Goal: Task Accomplishment & Management: Manage account settings

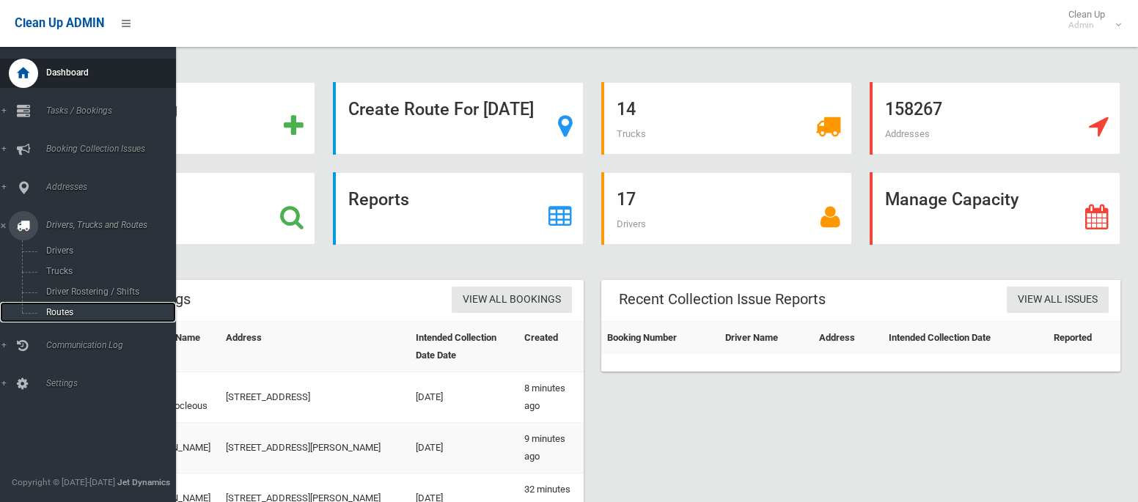
click at [61, 310] on span "Routes" at bounding box center [103, 312] width 122 height 10
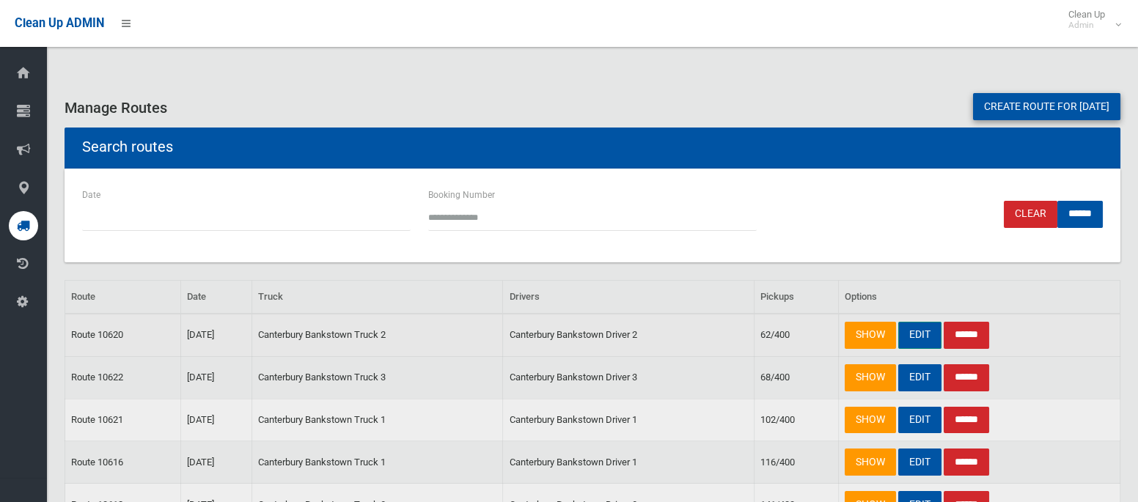
click at [914, 334] on link "EDIT" at bounding box center [919, 335] width 43 height 27
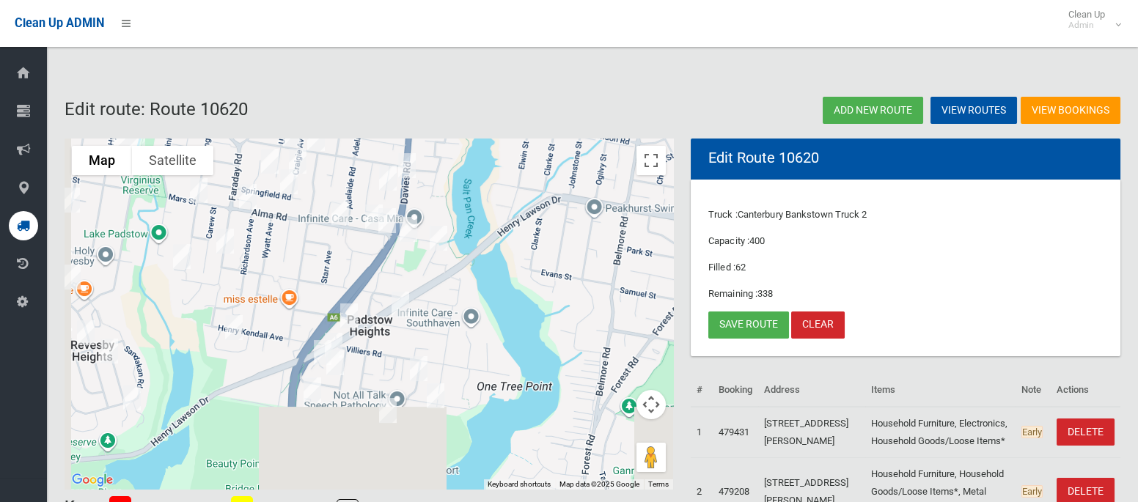
drag, startPoint x: 409, startPoint y: 351, endPoint x: 483, endPoint y: 165, distance: 200.7
click at [483, 165] on div at bounding box center [369, 315] width 609 height 352
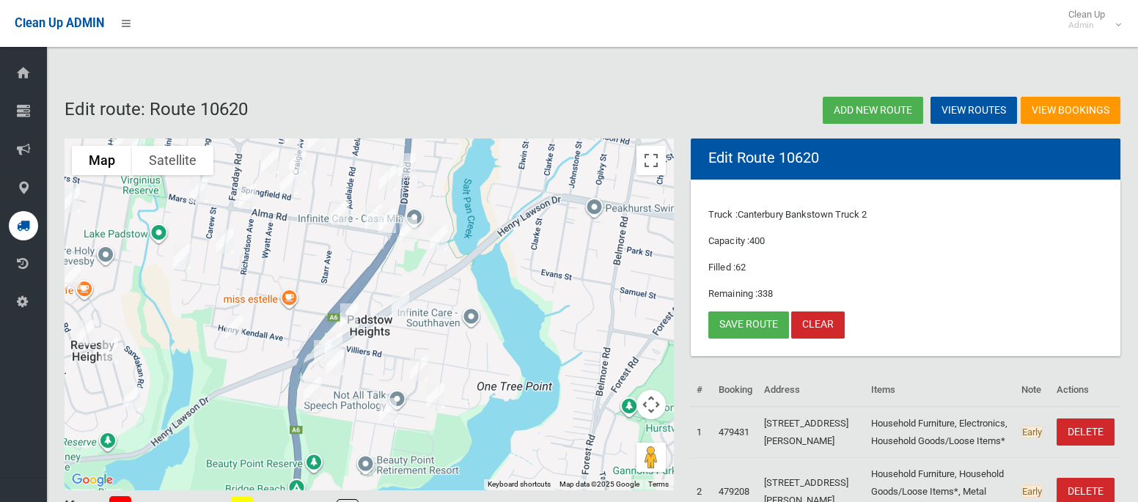
click at [333, 335] on img "8 Redwood Place, PADSTOW HEIGHTS NSW 2211" at bounding box center [322, 352] width 29 height 37
click at [344, 334] on img "2 Redwood Place, PADSTOW HEIGHTS NSW 2211" at bounding box center [333, 345] width 29 height 37
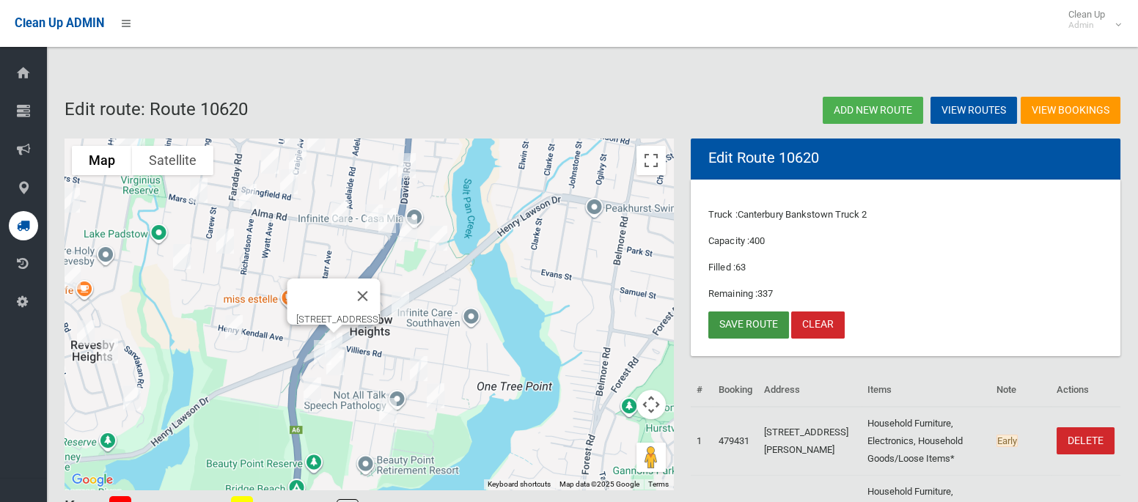
click at [734, 332] on link "Save route" at bounding box center [748, 325] width 81 height 27
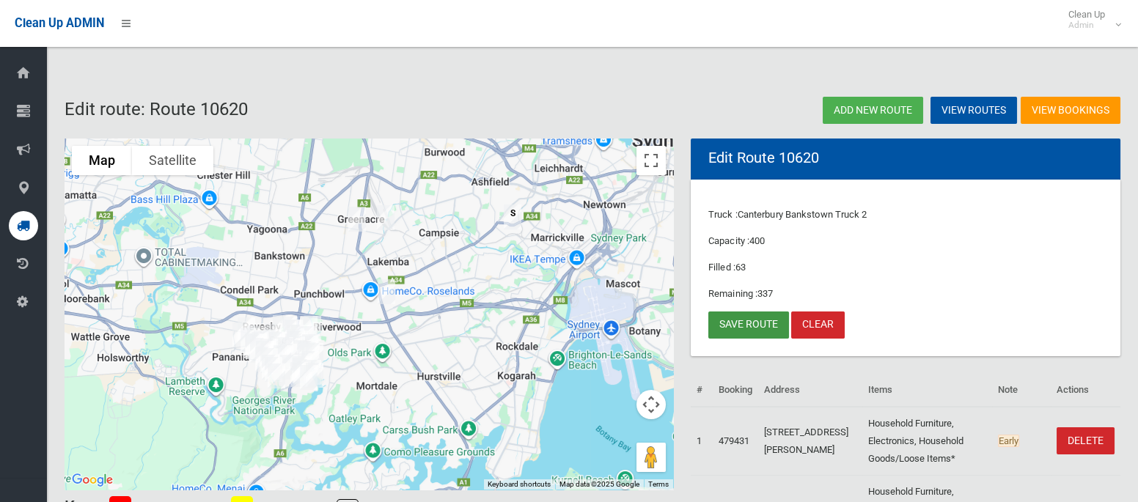
click at [747, 320] on link "Save route" at bounding box center [748, 325] width 81 height 27
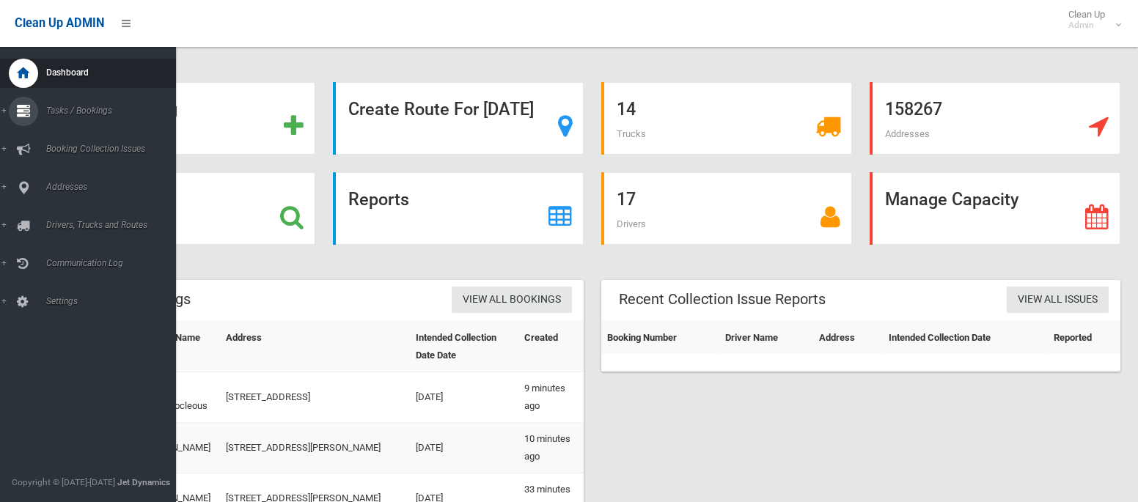
click at [64, 108] on span "Tasks / Bookings" at bounding box center [109, 111] width 134 height 10
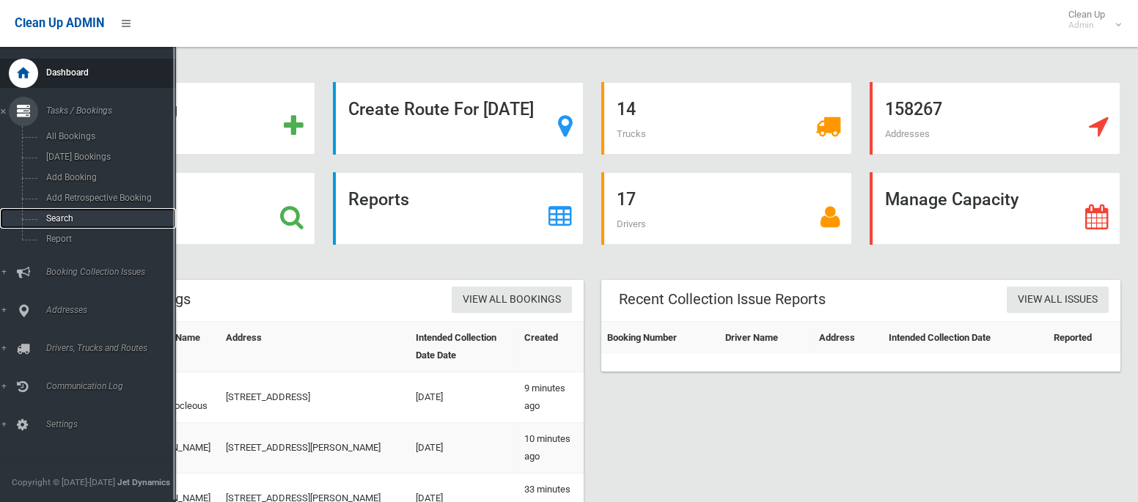
click at [79, 219] on span "Search" at bounding box center [103, 218] width 122 height 10
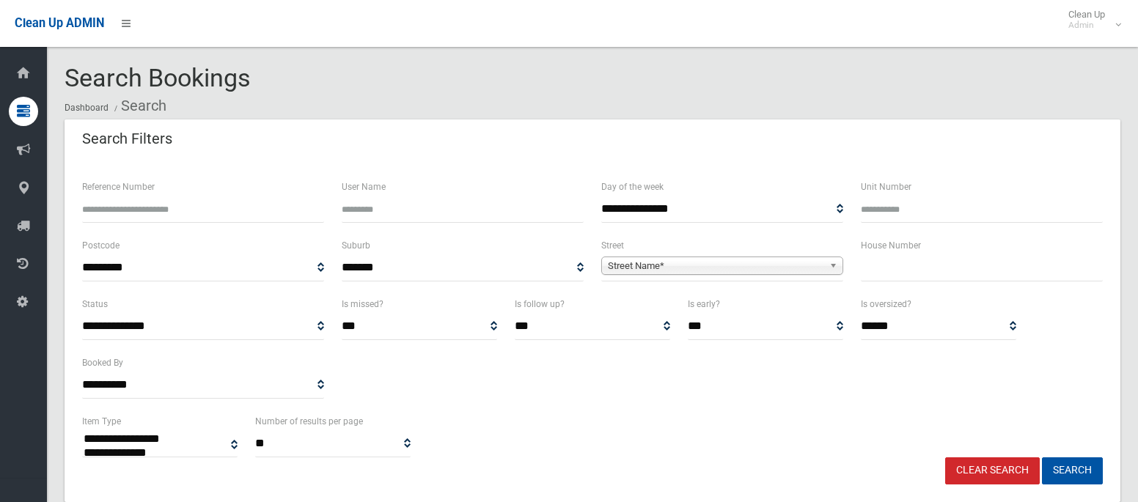
select select
click at [887, 259] on input "text" at bounding box center [982, 267] width 242 height 27
type input "**"
click at [766, 263] on span "Street Name*" at bounding box center [716, 266] width 216 height 18
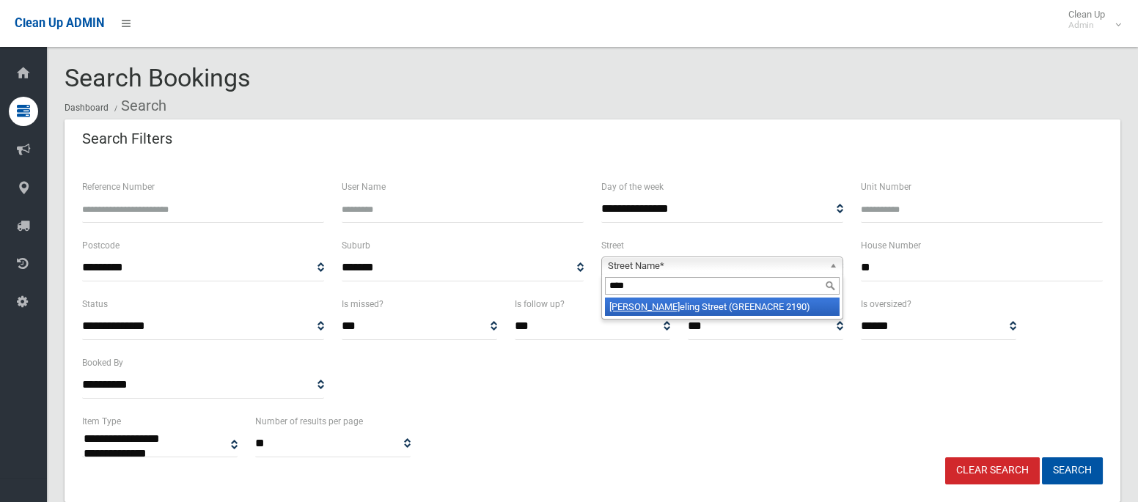
type input "****"
click at [762, 308] on li "Chas eling Street (GREENACRE 2190)" at bounding box center [722, 307] width 235 height 18
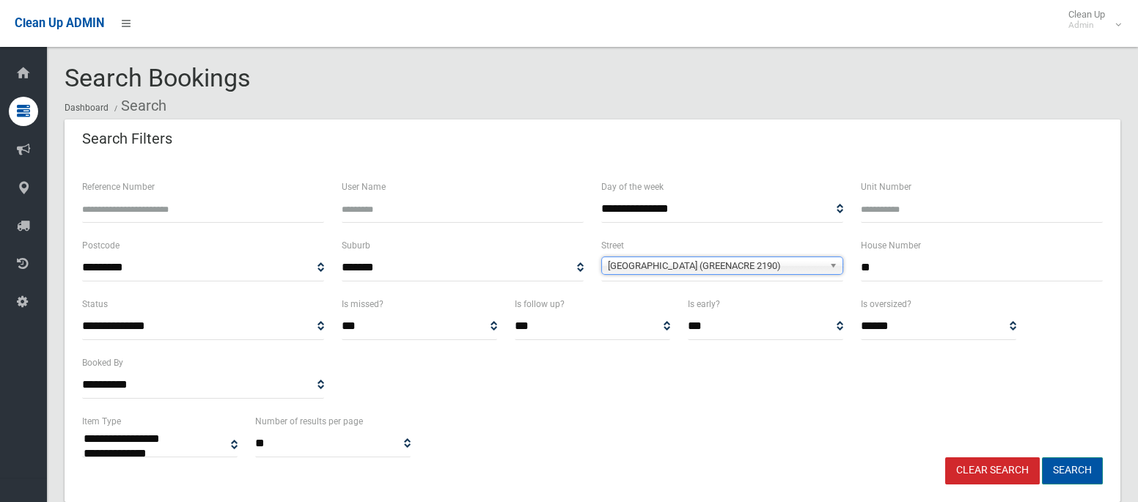
click at [1085, 473] on button "Search" at bounding box center [1072, 471] width 61 height 27
select select
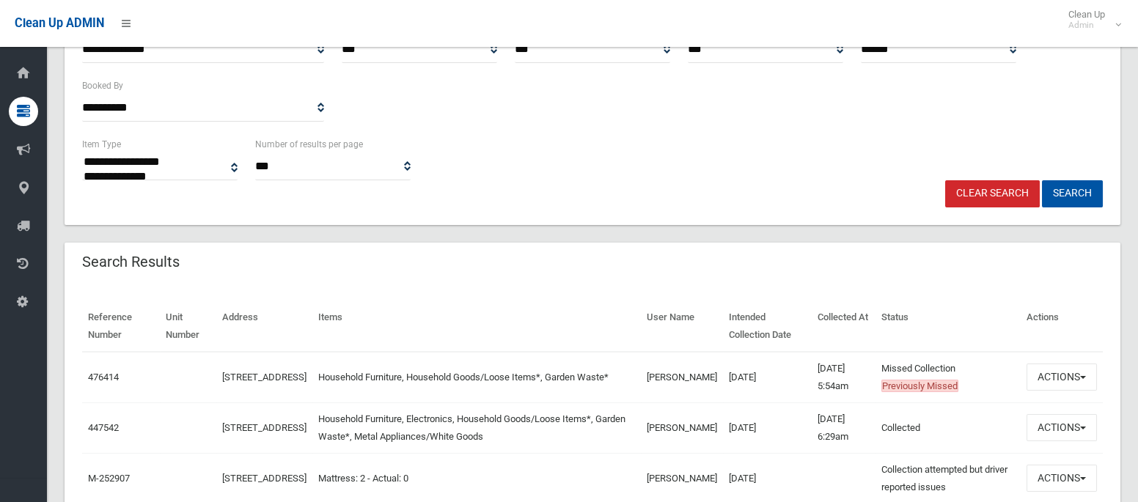
scroll to position [281, 0]
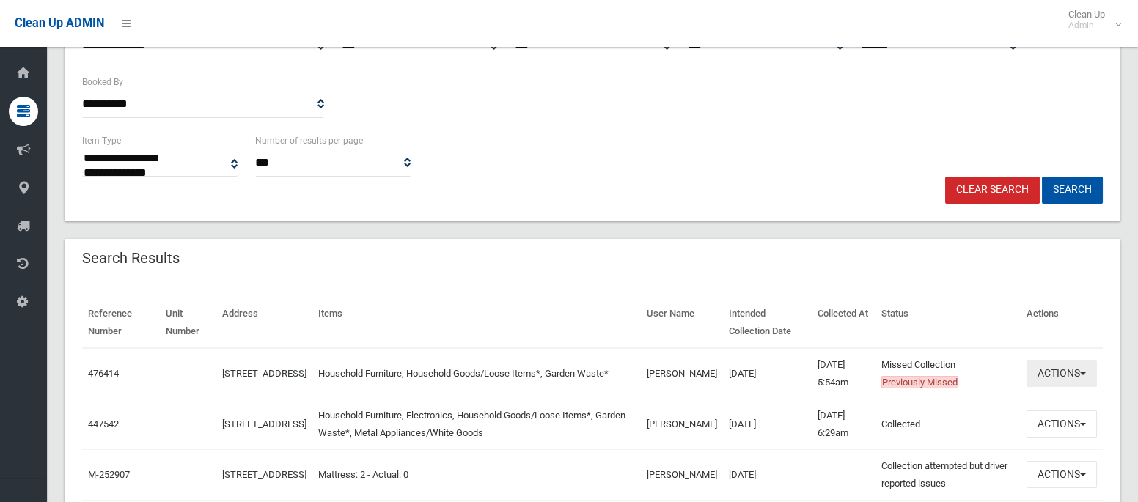
click at [1041, 374] on button "Actions" at bounding box center [1062, 373] width 70 height 27
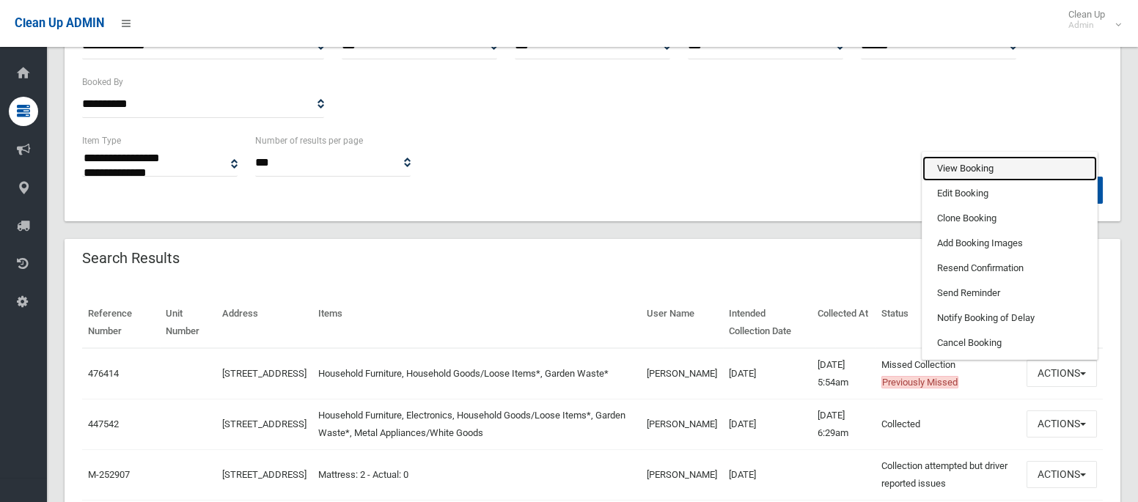
click at [975, 170] on link "View Booking" at bounding box center [1010, 168] width 175 height 25
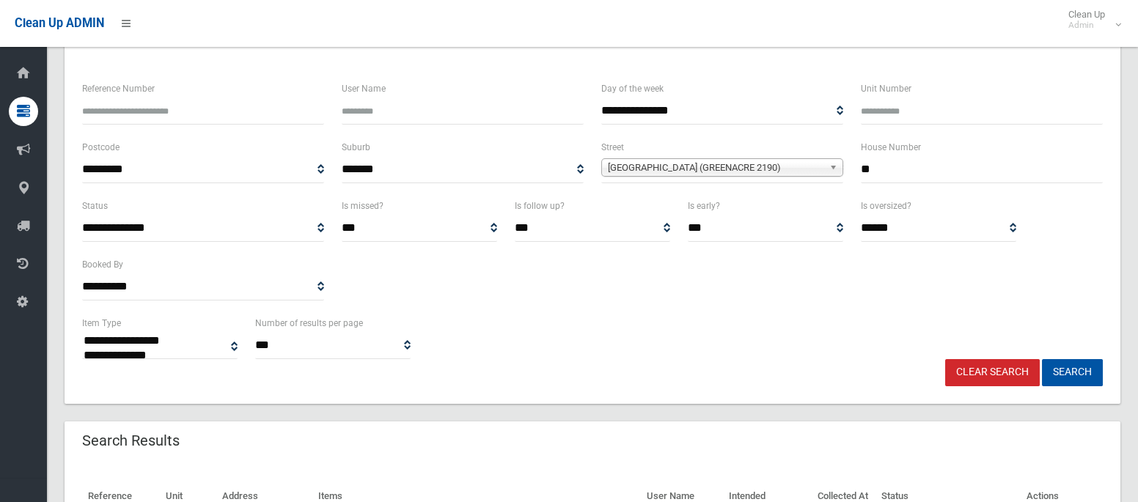
scroll to position [95, 0]
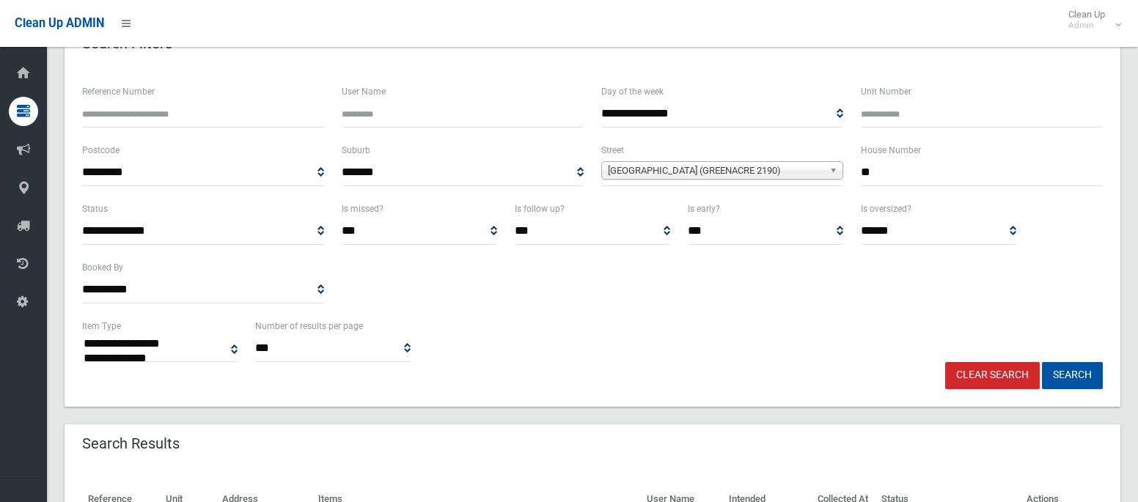
click at [876, 168] on input "**" at bounding box center [982, 172] width 242 height 27
type input "**"
click at [764, 167] on span "Chaseling Street (GREENACRE 2190)" at bounding box center [716, 171] width 216 height 18
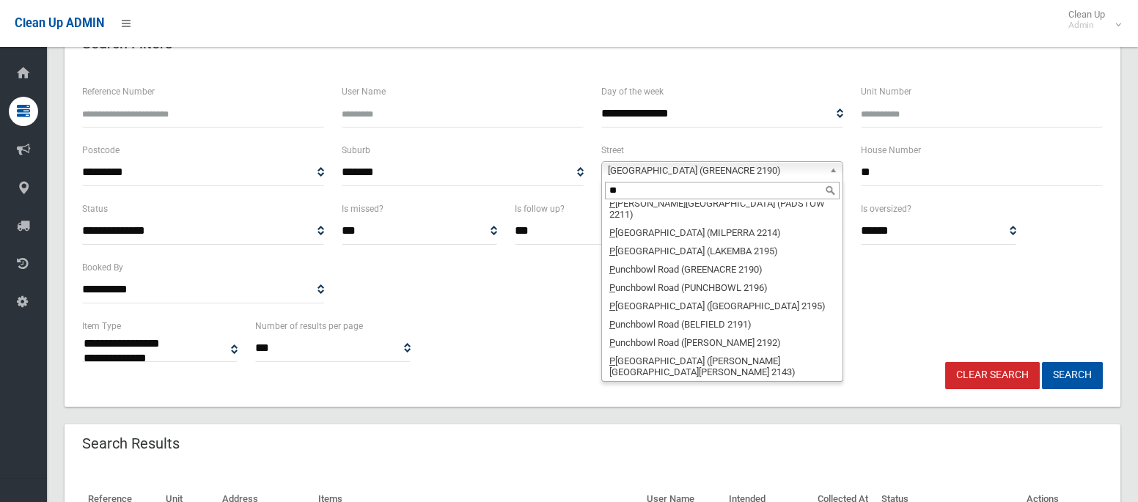
scroll to position [0, 0]
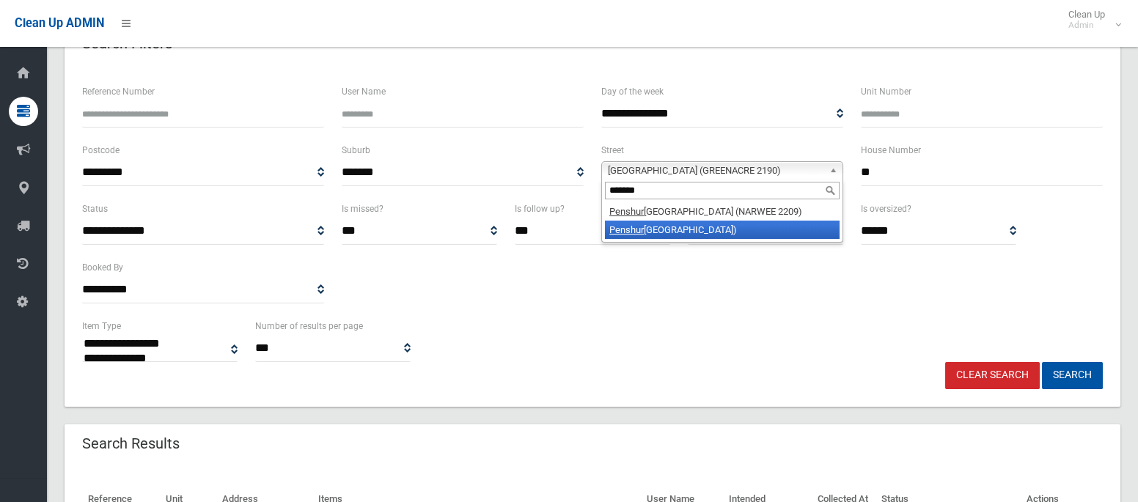
type input "*******"
click at [735, 237] on li "Penshur st Road (ROSELANDS 2196)" at bounding box center [722, 230] width 235 height 18
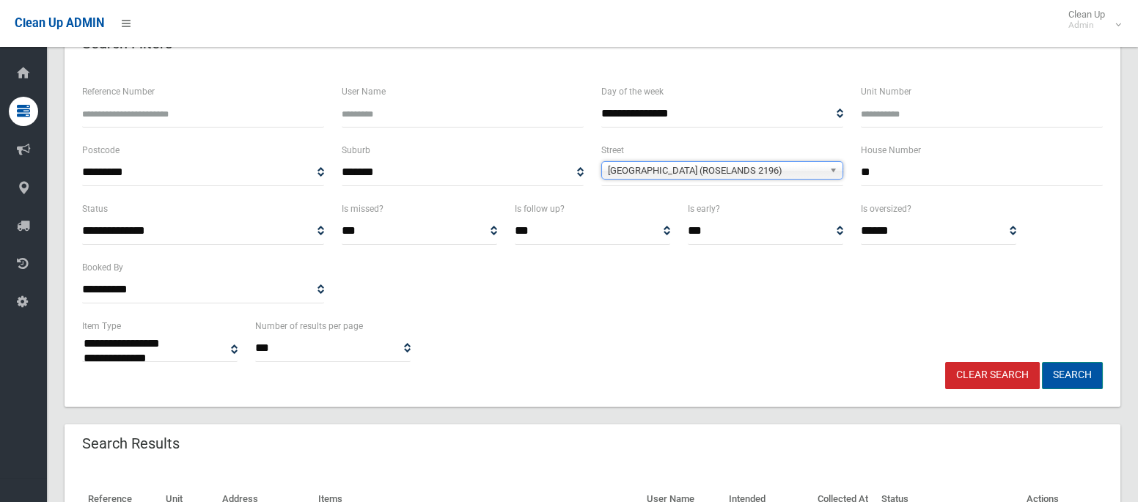
click at [1058, 386] on button "Search" at bounding box center [1072, 375] width 61 height 27
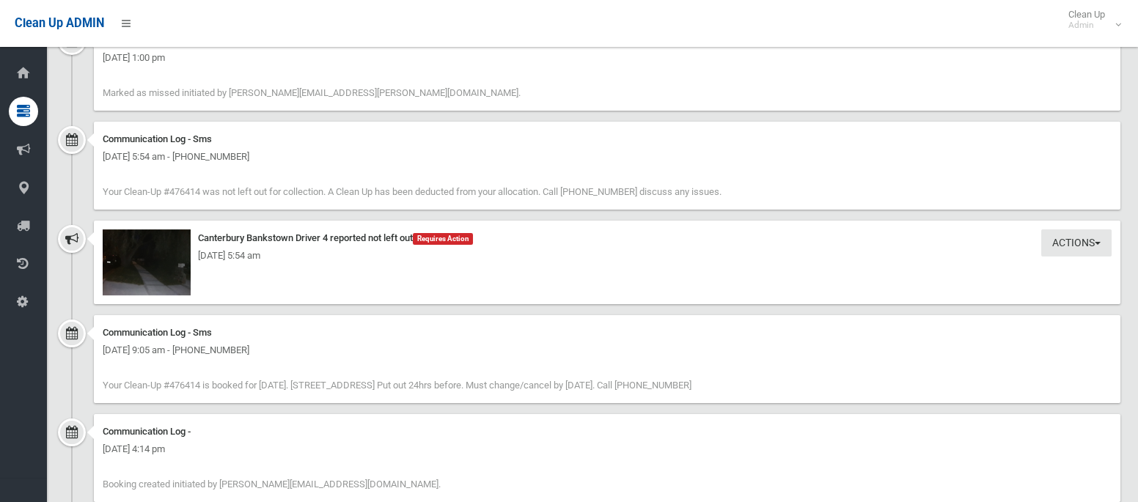
scroll to position [1069, 0]
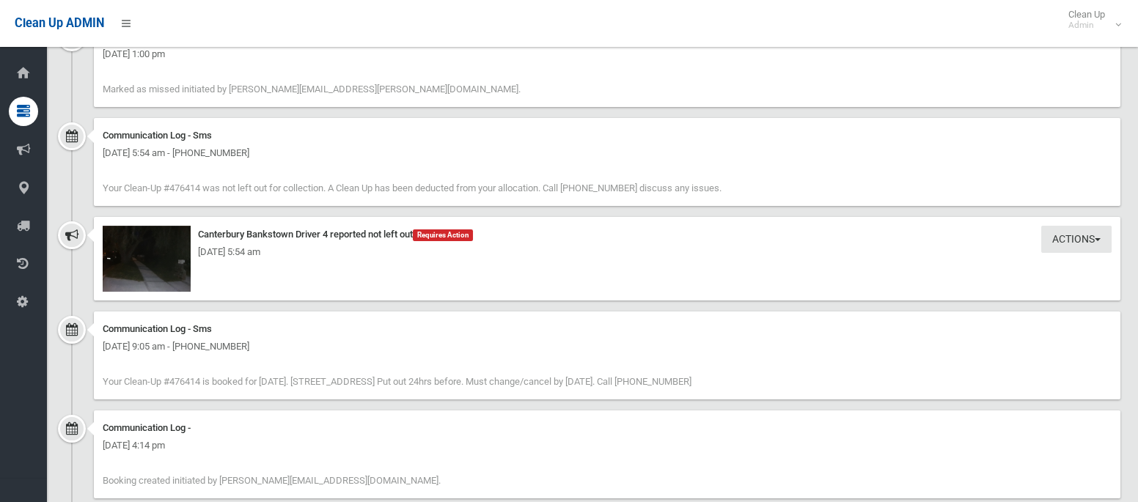
click at [615, 222] on div "Actions Take Action Canterbury Bankstown Driver 4 reported not left out Require…" at bounding box center [607, 259] width 1027 height 84
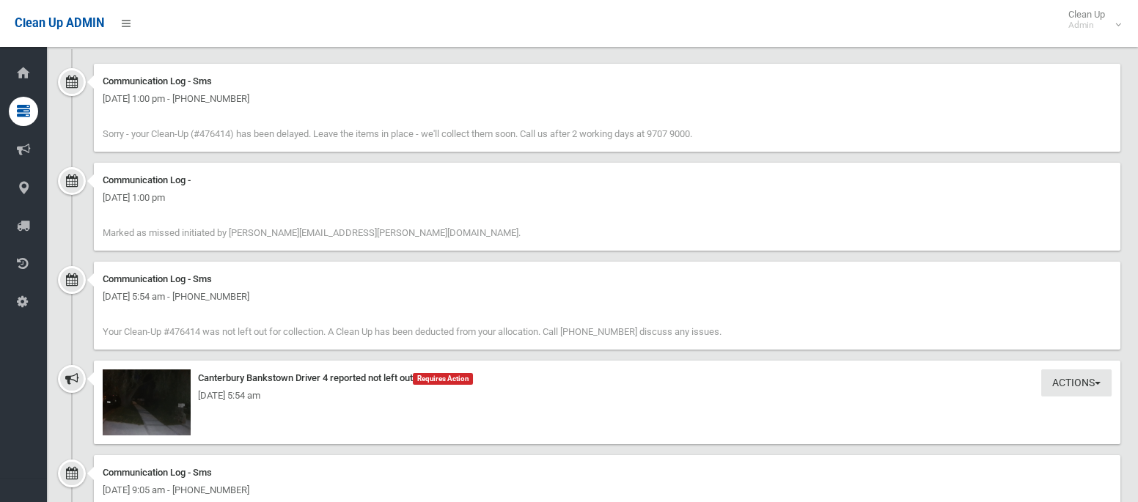
scroll to position [929, 0]
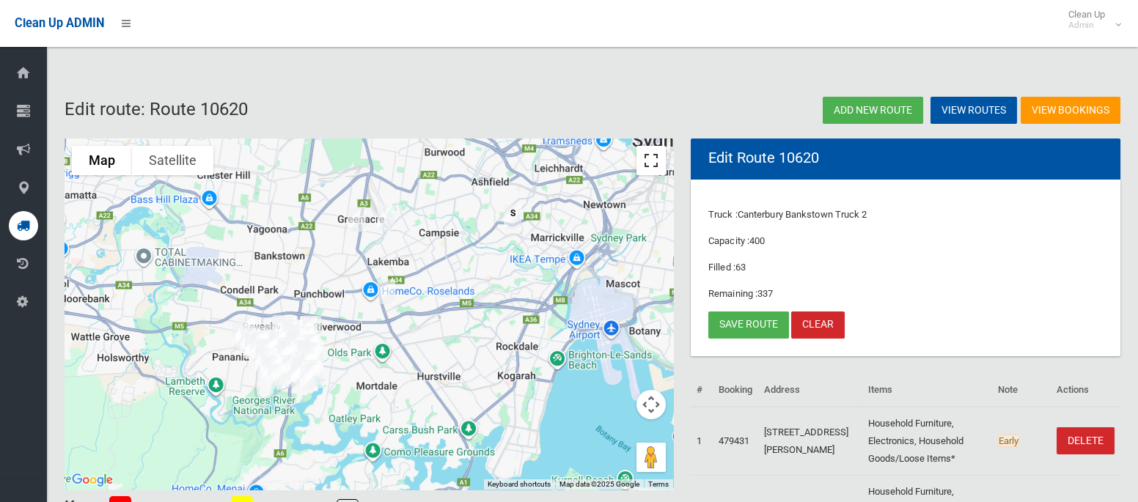
click at [652, 169] on button "Toggle fullscreen view" at bounding box center [651, 160] width 29 height 29
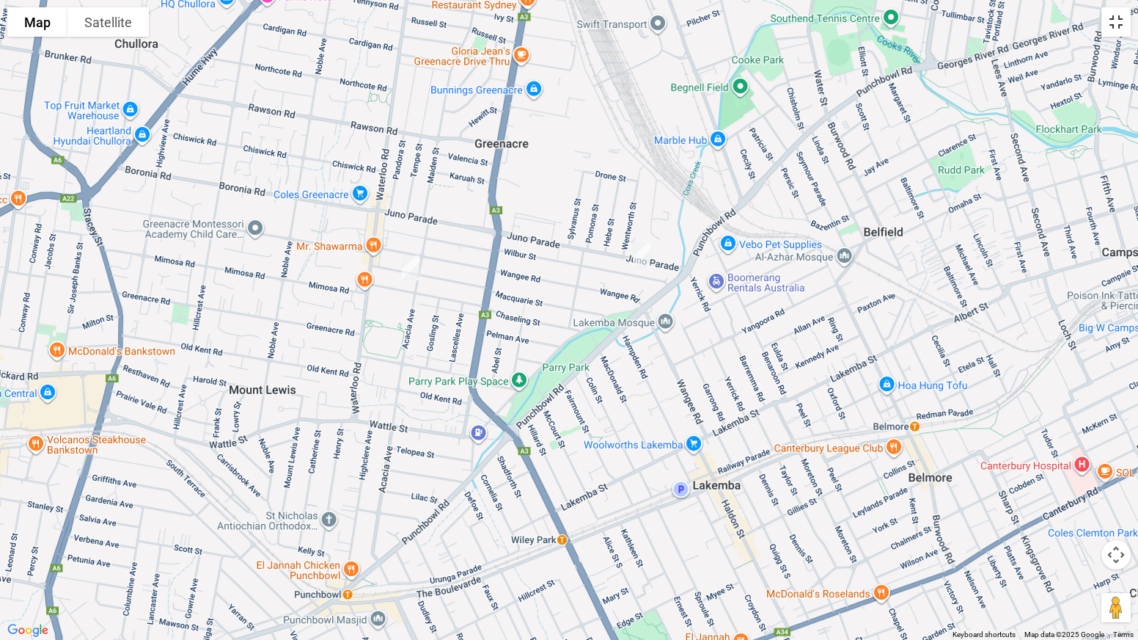
click at [1117, 31] on button "Toggle fullscreen view" at bounding box center [1116, 21] width 29 height 29
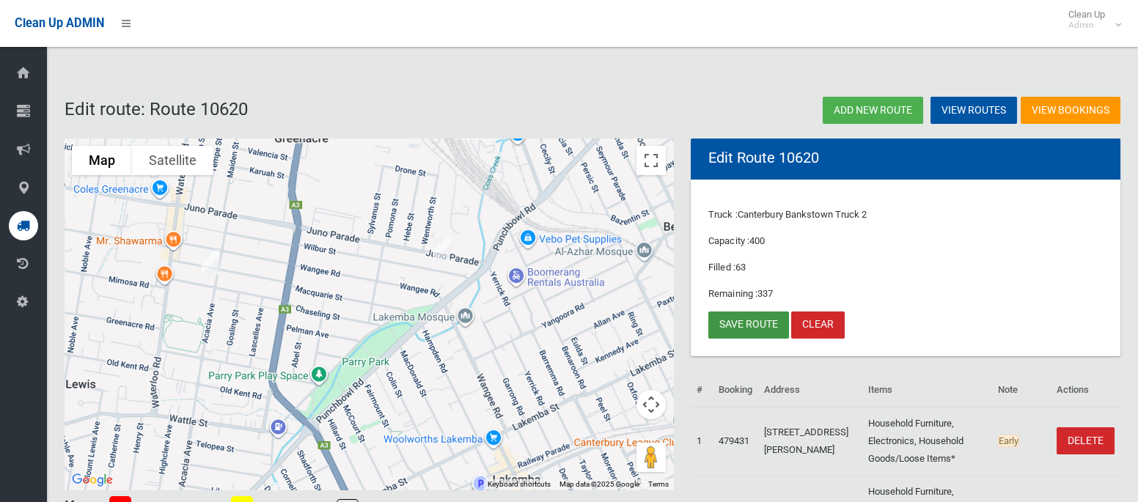
click at [741, 317] on link "Save route" at bounding box center [748, 325] width 81 height 27
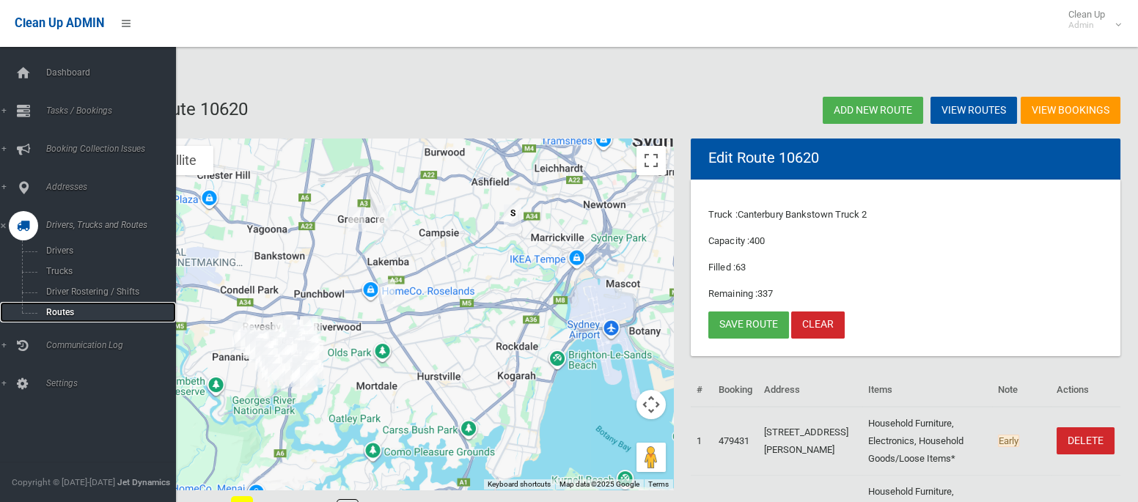
click at [45, 316] on span "Routes" at bounding box center [103, 312] width 122 height 10
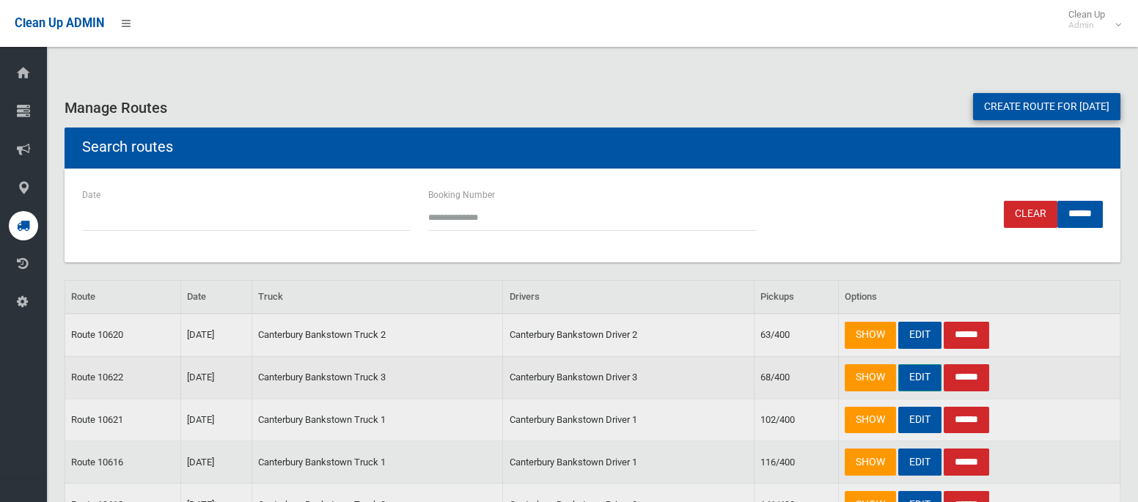
click at [919, 378] on link "EDIT" at bounding box center [919, 378] width 43 height 27
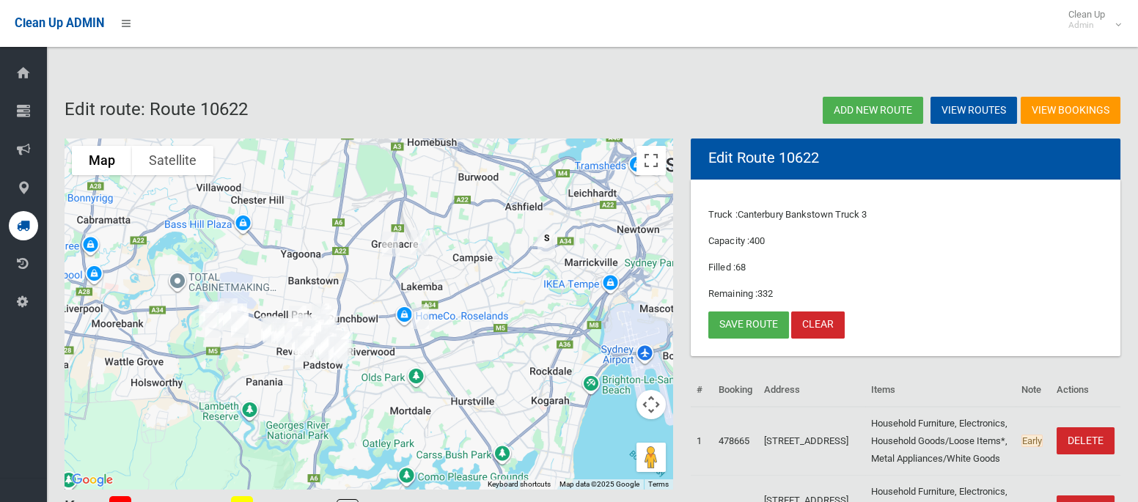
click at [389, 244] on img "93 Chaseling Street, GREENACRE NSW 2190" at bounding box center [390, 244] width 29 height 37
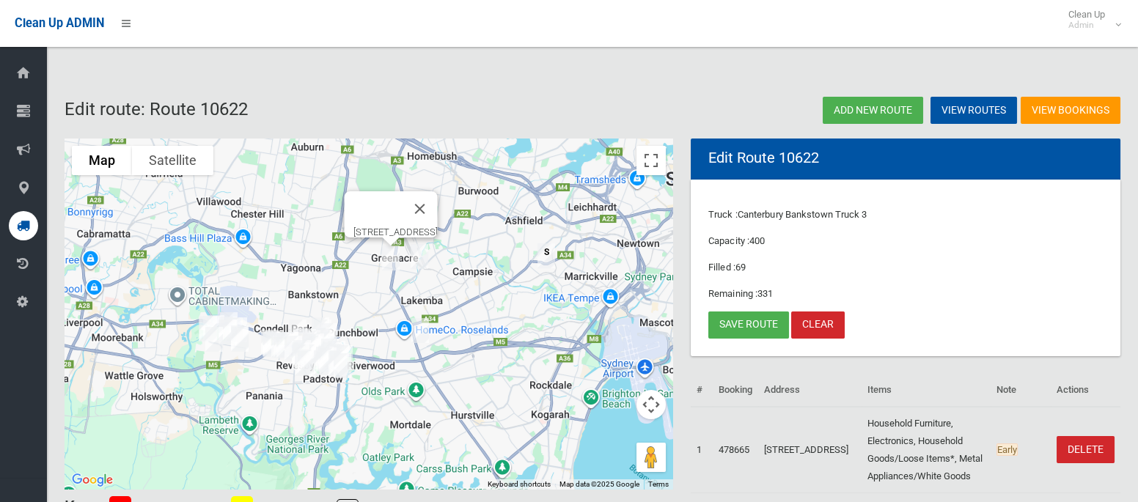
click at [418, 253] on img "28 Wilbur Street, GREENACRE NSW 2190" at bounding box center [419, 256] width 29 height 37
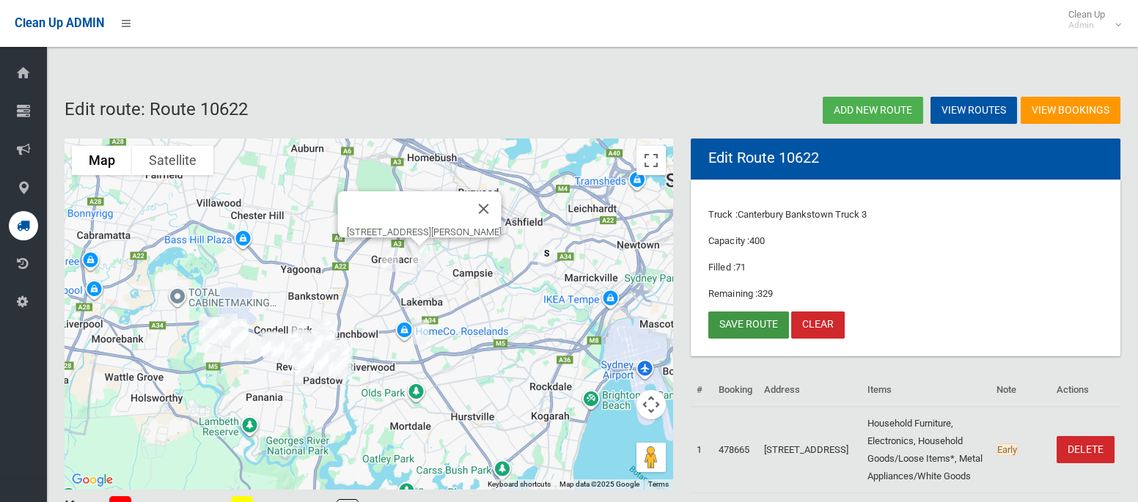
click at [758, 335] on link "Save route" at bounding box center [748, 325] width 81 height 27
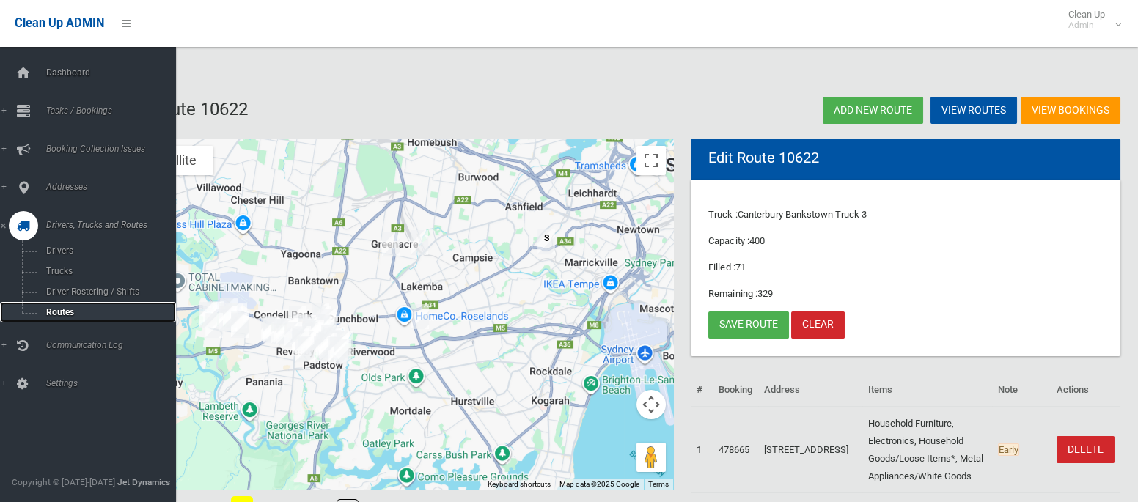
click at [54, 309] on span "Routes" at bounding box center [103, 312] width 122 height 10
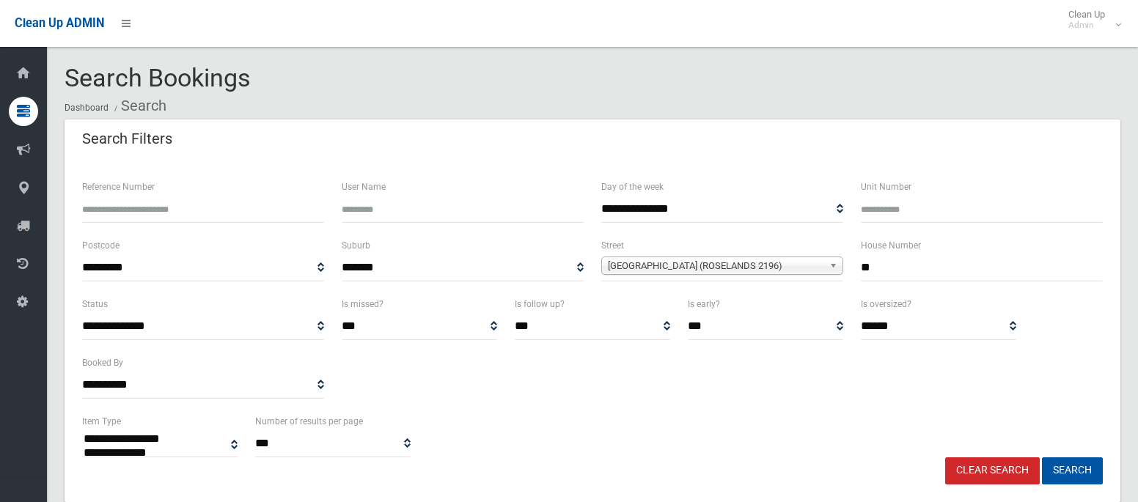
select select
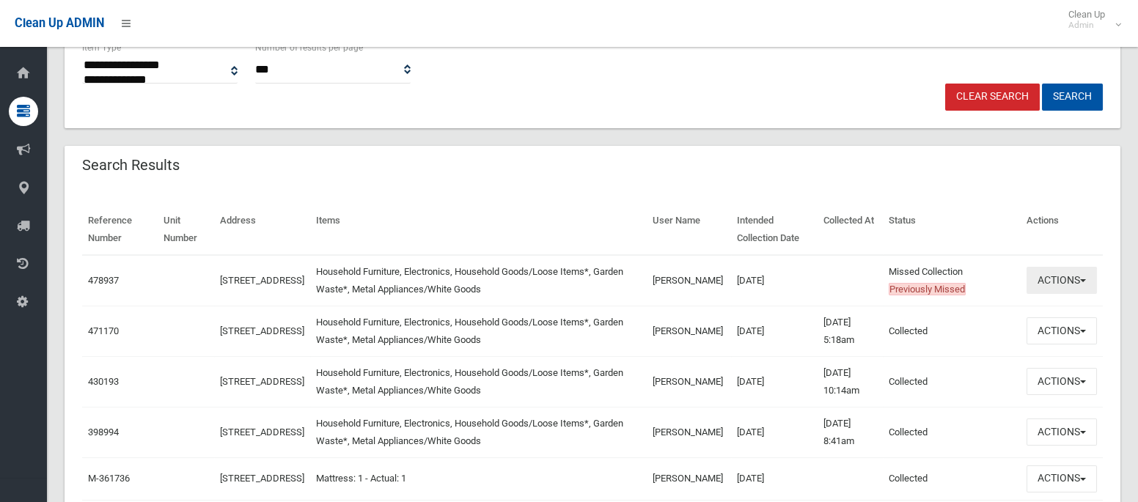
click at [1050, 281] on button "Actions" at bounding box center [1062, 280] width 70 height 27
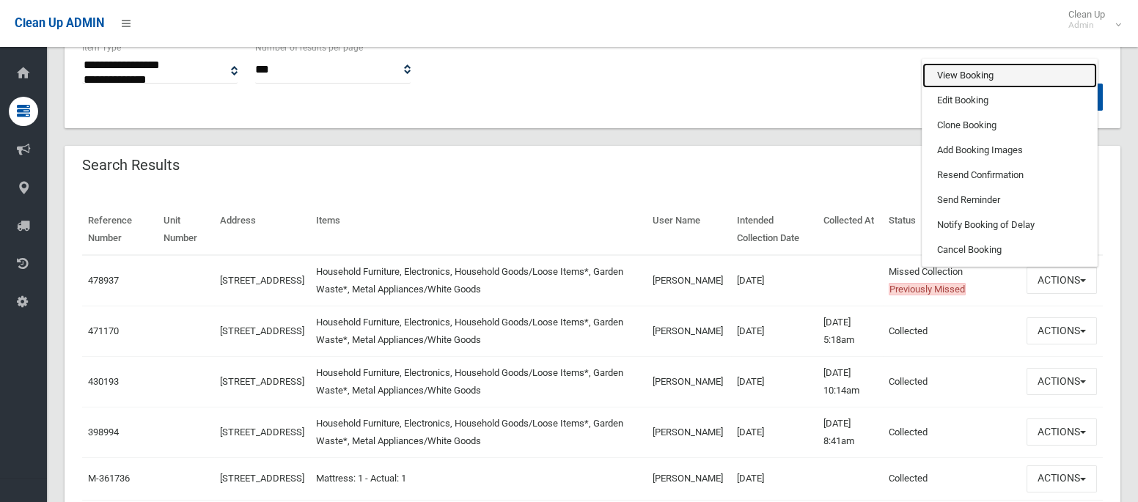
click at [994, 75] on link "View Booking" at bounding box center [1010, 75] width 175 height 25
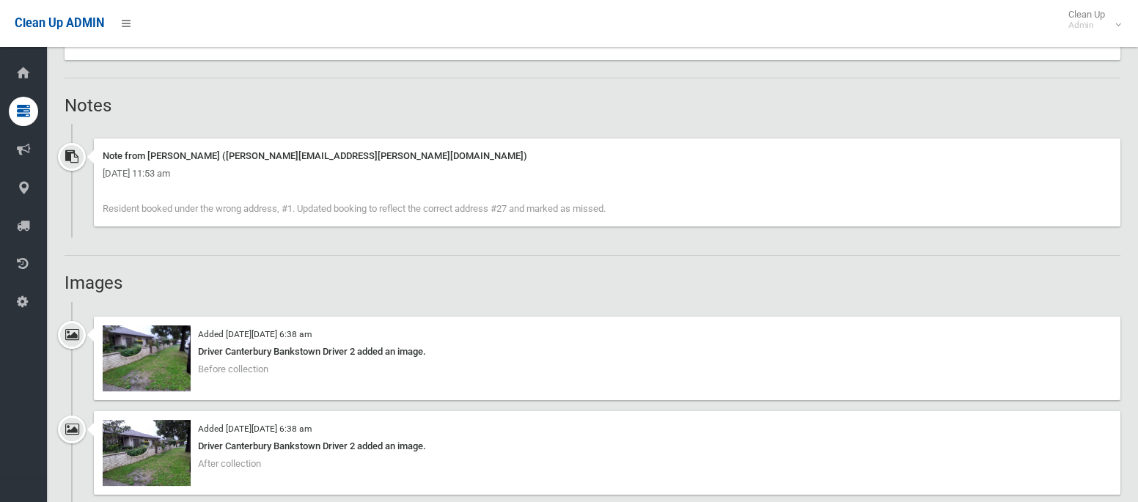
scroll to position [886, 0]
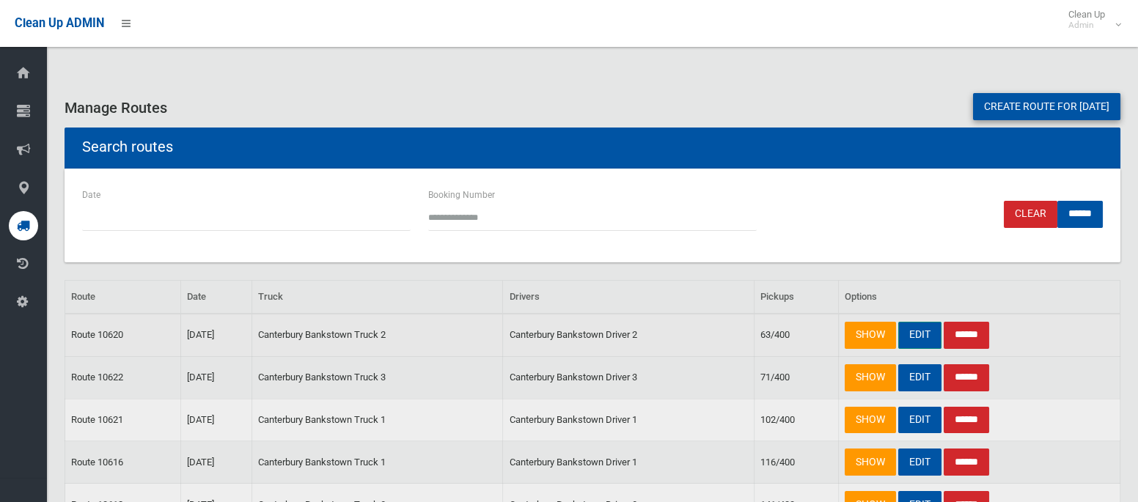
click at [924, 333] on link "EDIT" at bounding box center [919, 335] width 43 height 27
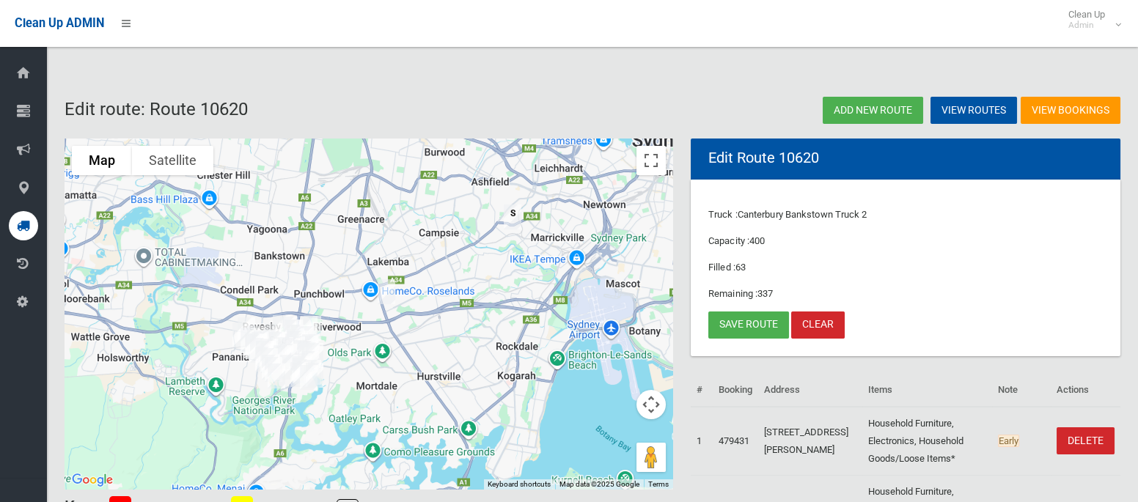
click at [395, 288] on img "27 Penshurst Road, ROSELANDS NSW 2196" at bounding box center [386, 292] width 29 height 37
click at [747, 324] on link "Save route" at bounding box center [748, 325] width 81 height 27
